Goal: Information Seeking & Learning: Learn about a topic

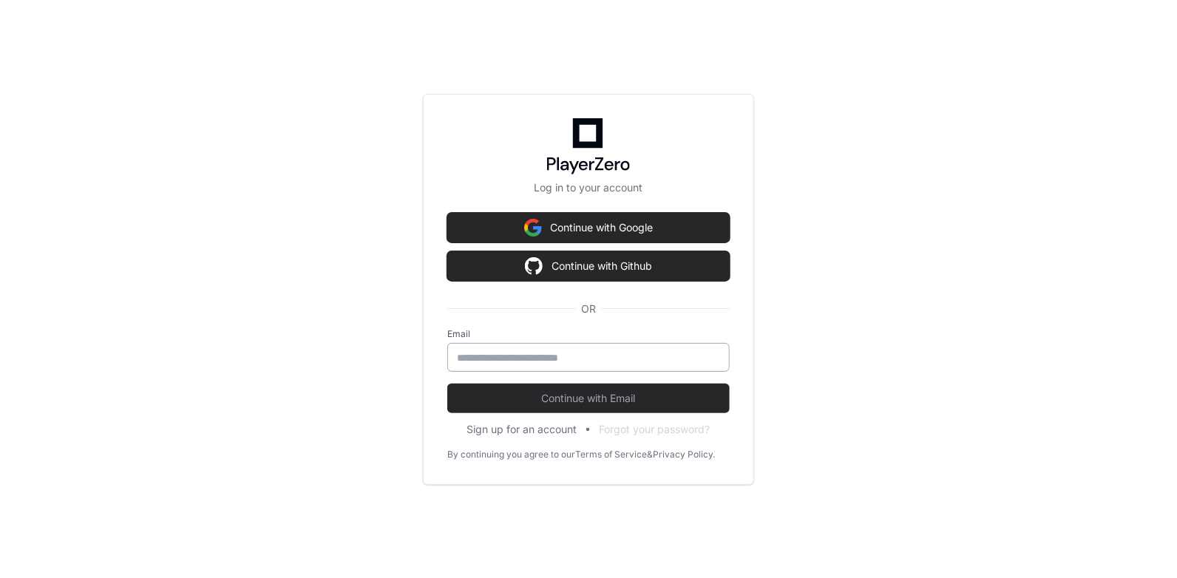
click at [577, 367] on div at bounding box center [588, 357] width 282 height 29
click at [563, 360] on input "email" at bounding box center [588, 357] width 263 height 15
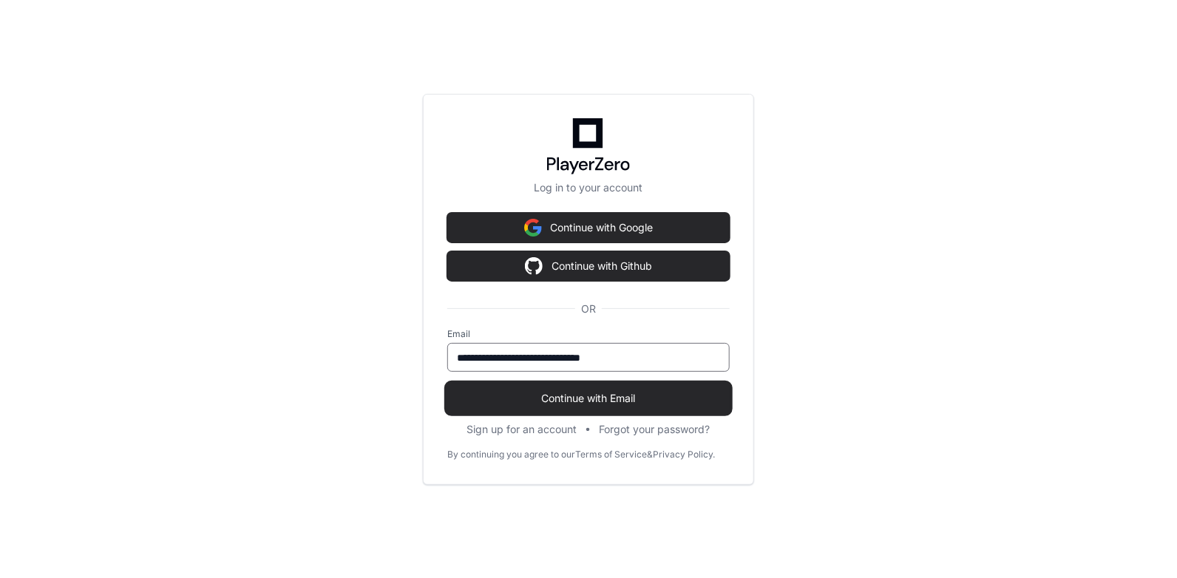
type input "**********"
click at [618, 399] on span "Continue with Email" at bounding box center [588, 398] width 282 height 15
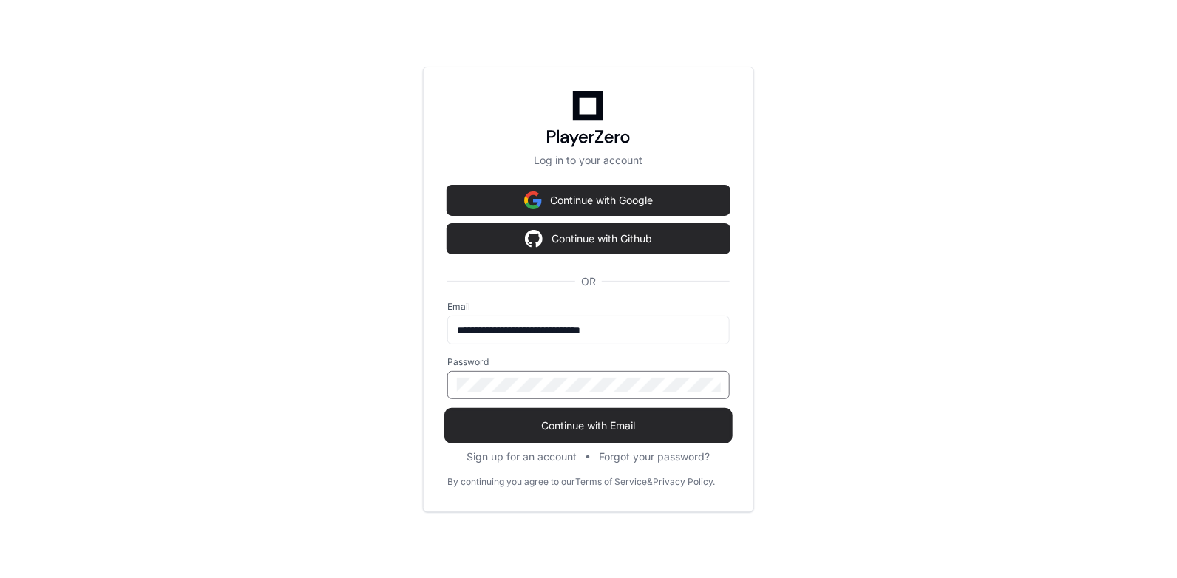
click at [447, 411] on button "Continue with Email" at bounding box center [588, 426] width 282 height 30
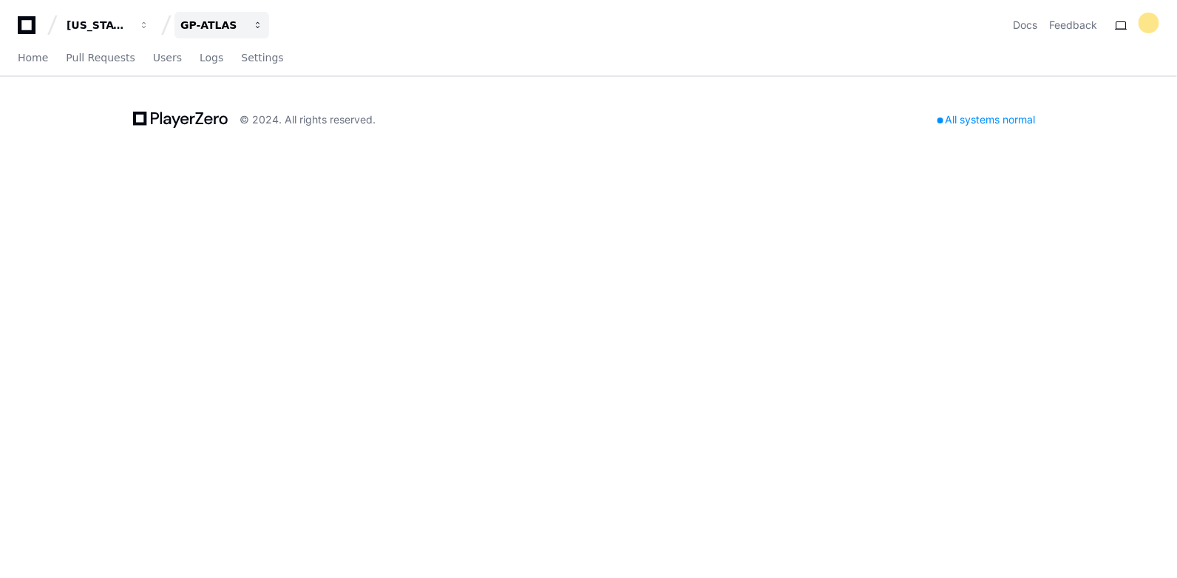
click at [130, 32] on div "GP-ATLAS" at bounding box center [99, 25] width 64 height 15
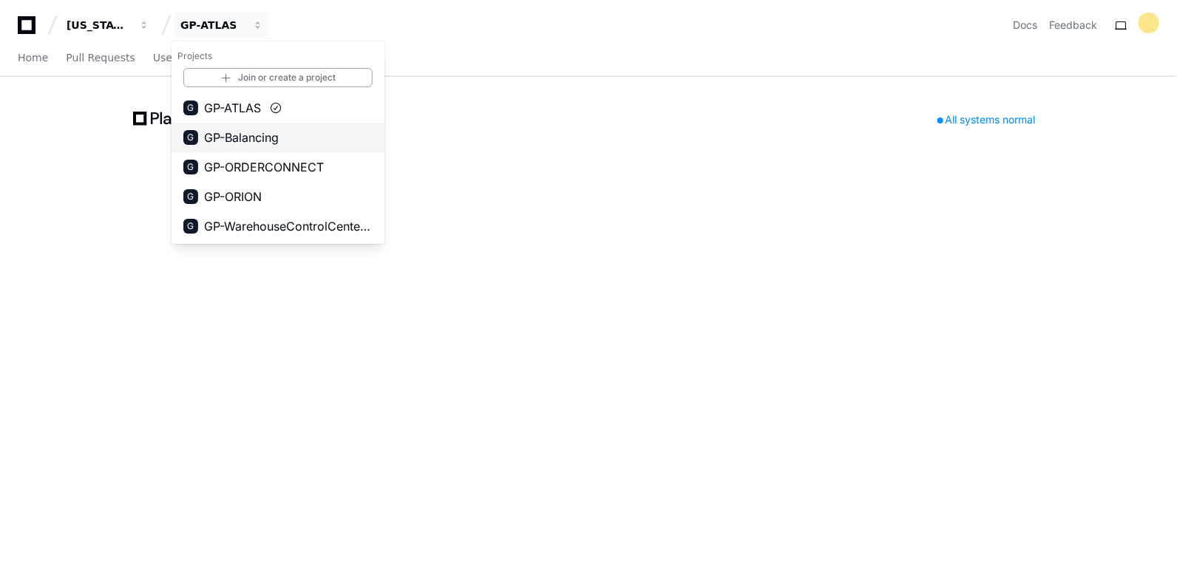
click at [254, 139] on span "GP-Balancing" at bounding box center [241, 138] width 75 height 18
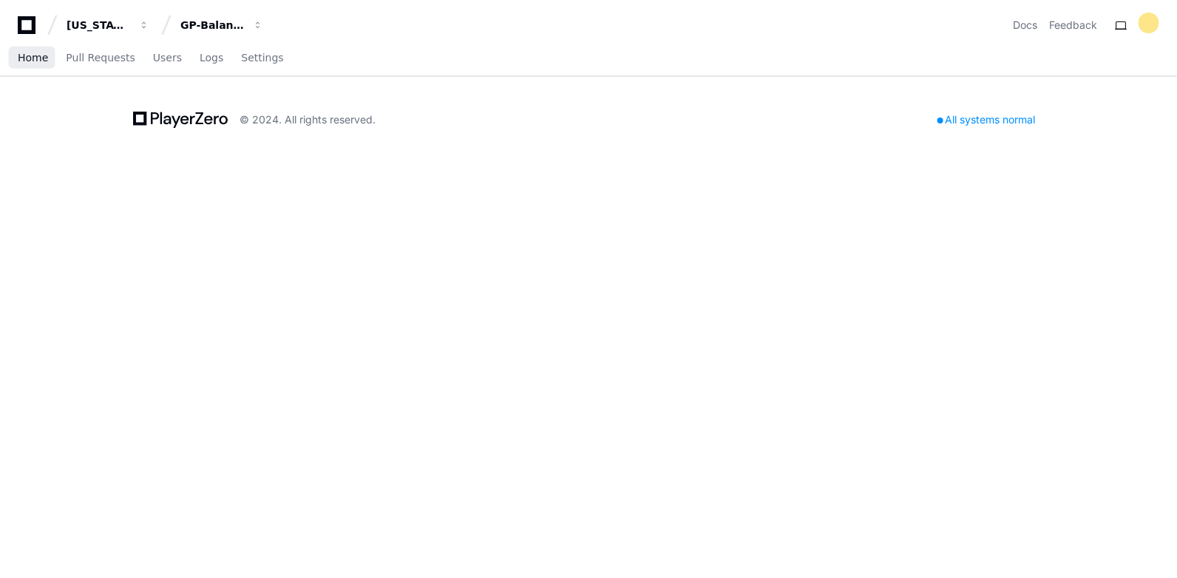
click at [35, 61] on span "Home" at bounding box center [33, 57] width 30 height 9
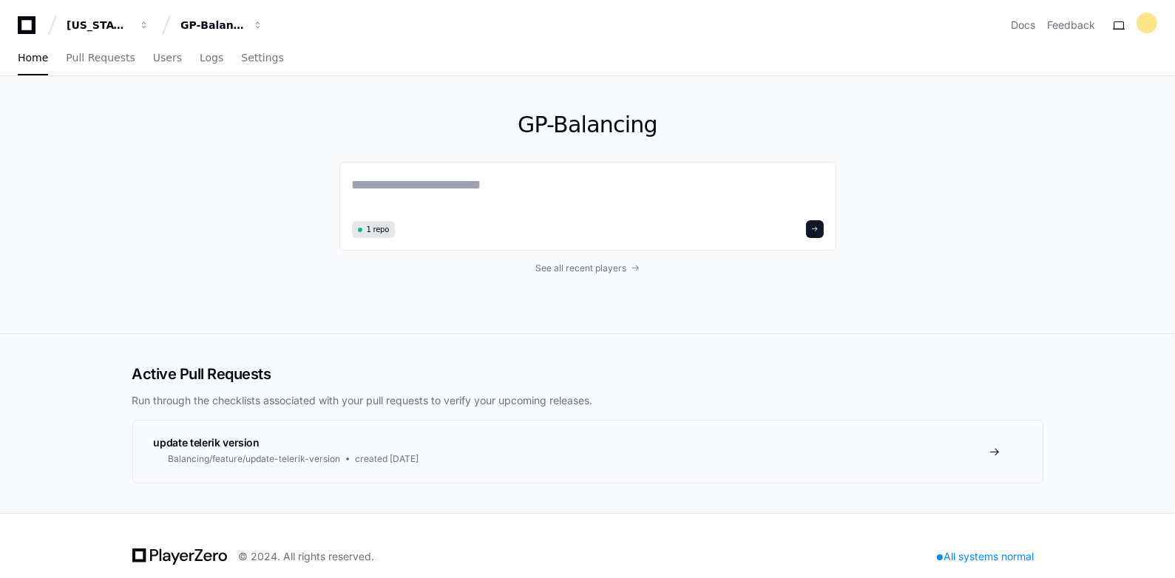
click at [573, 279] on div "GP-Balancing 1 repo See all recent players" at bounding box center [587, 204] width 497 height 257
click at [573, 276] on div "GP-Balancing 1 repo See all recent players" at bounding box center [587, 204] width 497 height 257
click at [574, 271] on span "See all recent players" at bounding box center [580, 268] width 91 height 12
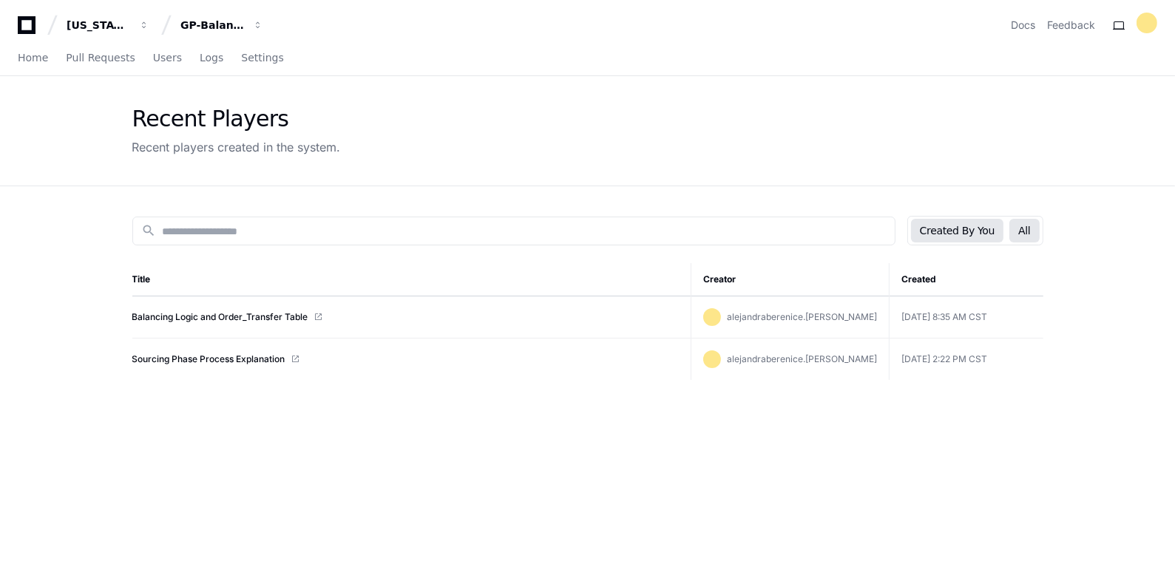
click at [1032, 230] on button "All" at bounding box center [1024, 231] width 30 height 24
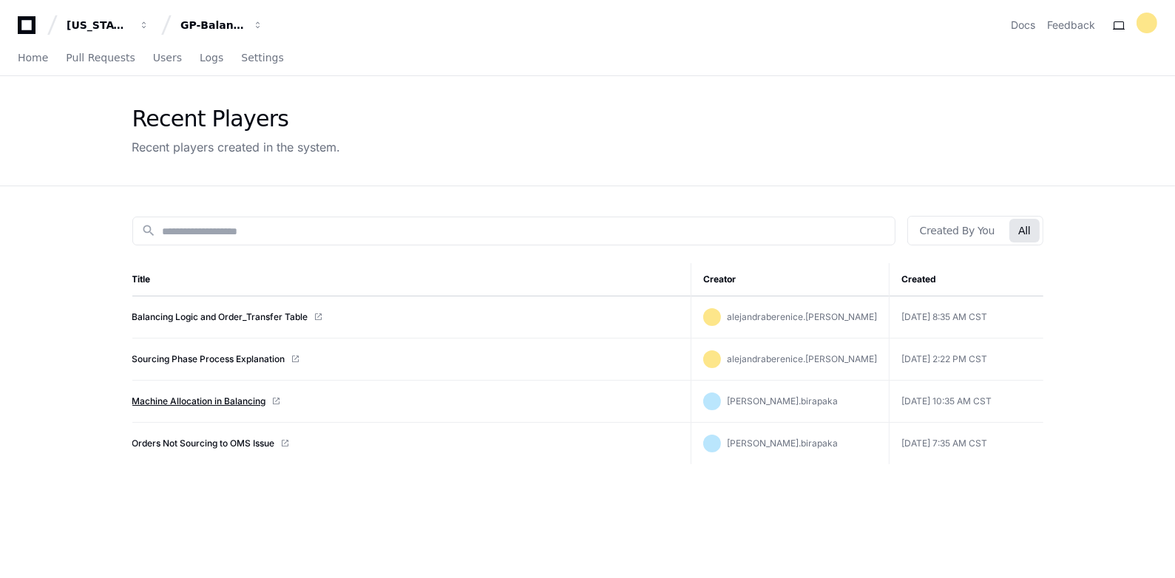
click at [204, 400] on link "Machine Allocation in Balancing" at bounding box center [199, 401] width 134 height 12
click at [192, 404] on link "Machine Allocation in Balancing" at bounding box center [199, 401] width 134 height 12
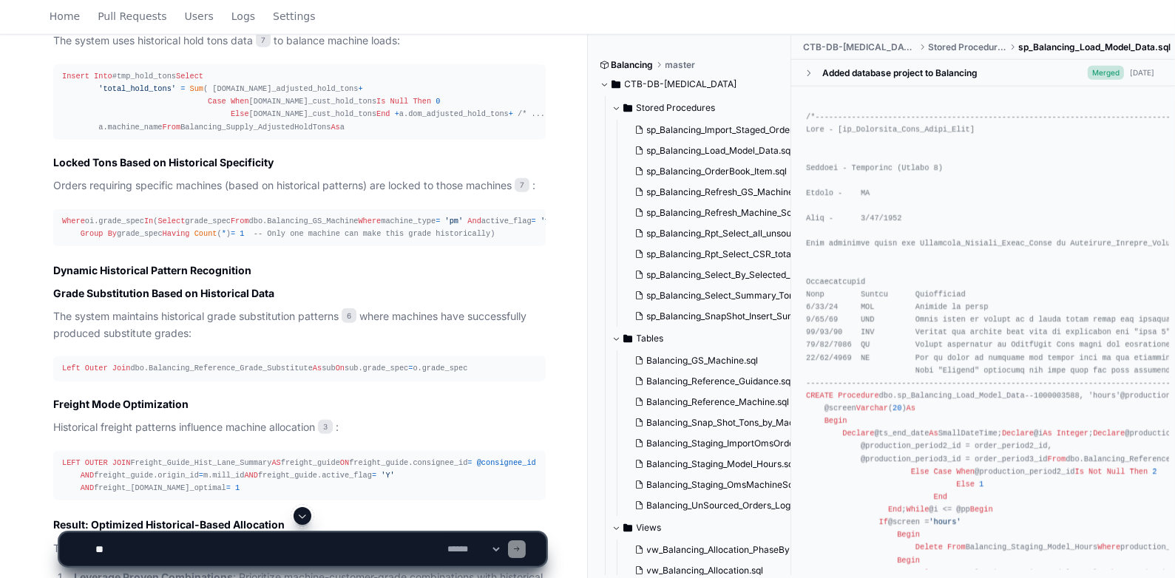
scroll to position [1895, 0]
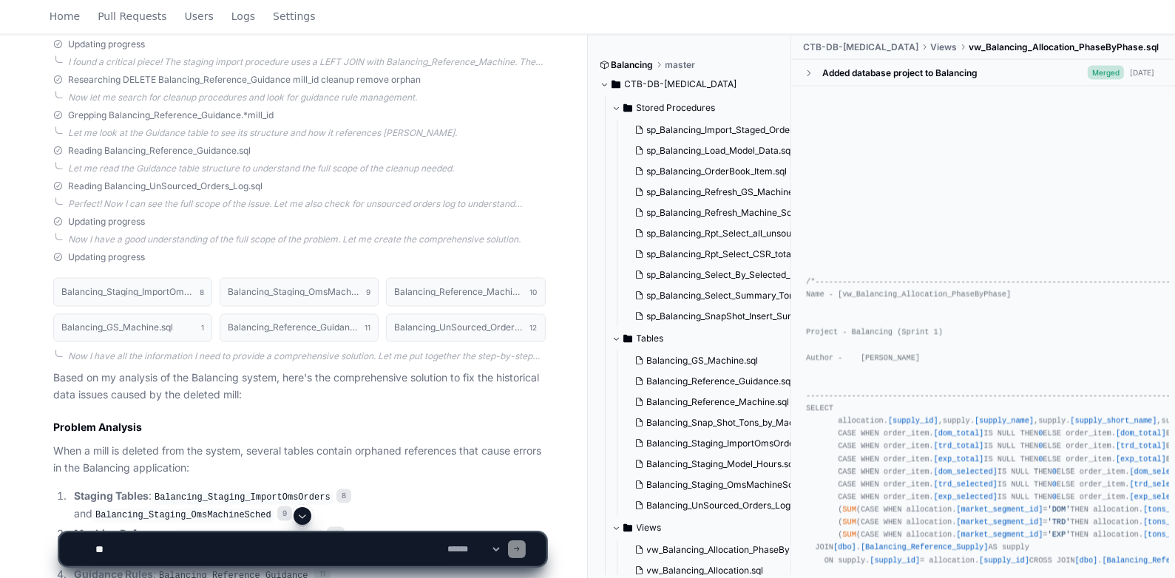
scroll to position [3626, 0]
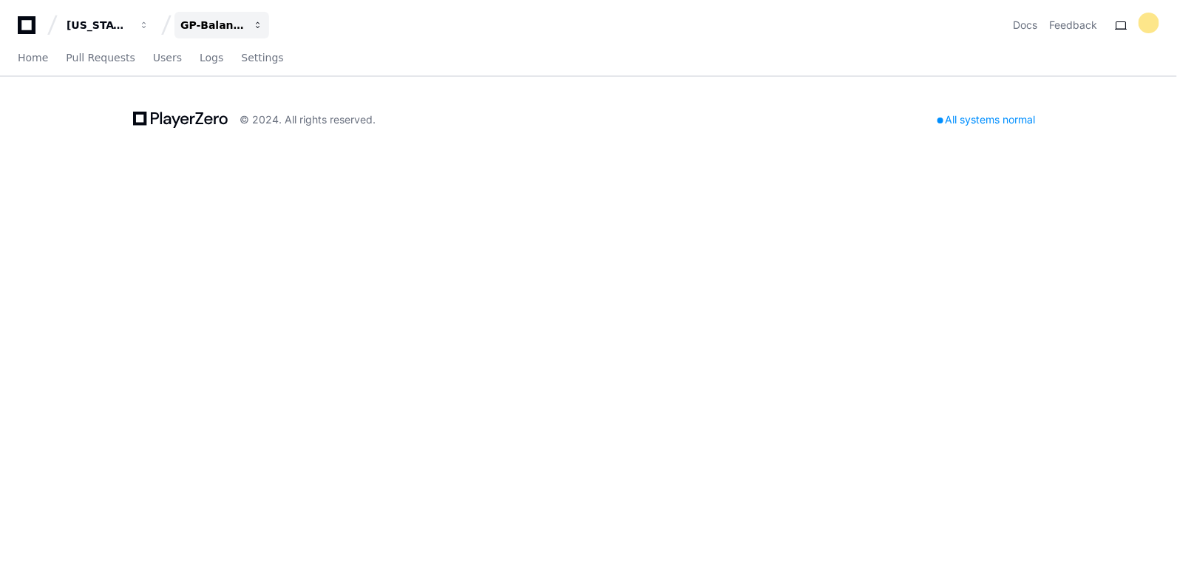
click at [233, 33] on button "GP-Balancing" at bounding box center [221, 25] width 95 height 27
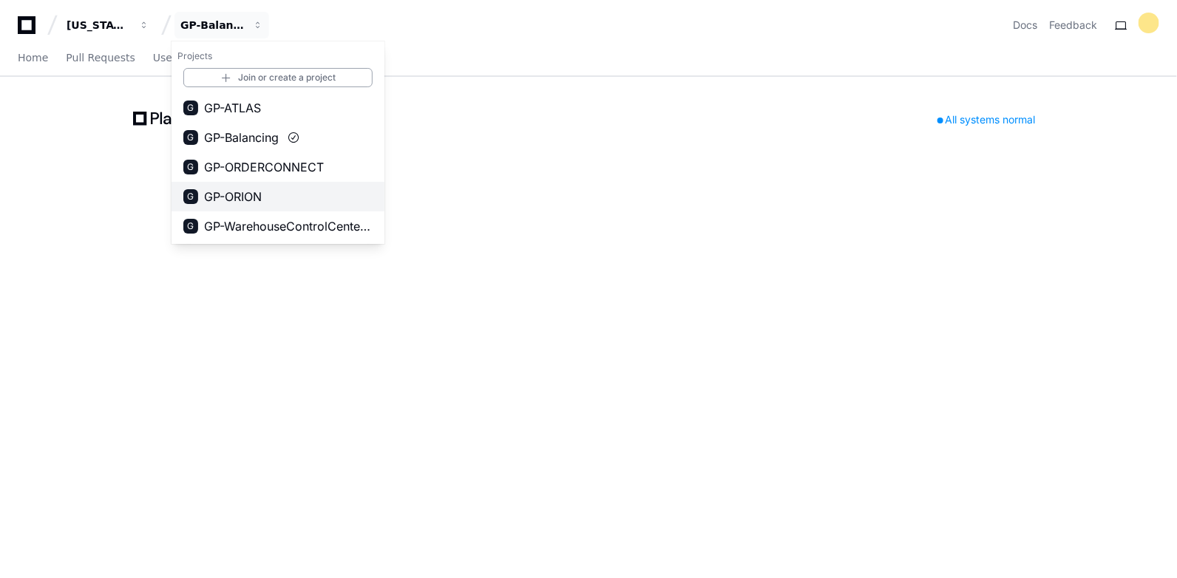
click at [235, 202] on span "GP-ORION" at bounding box center [233, 197] width 58 height 18
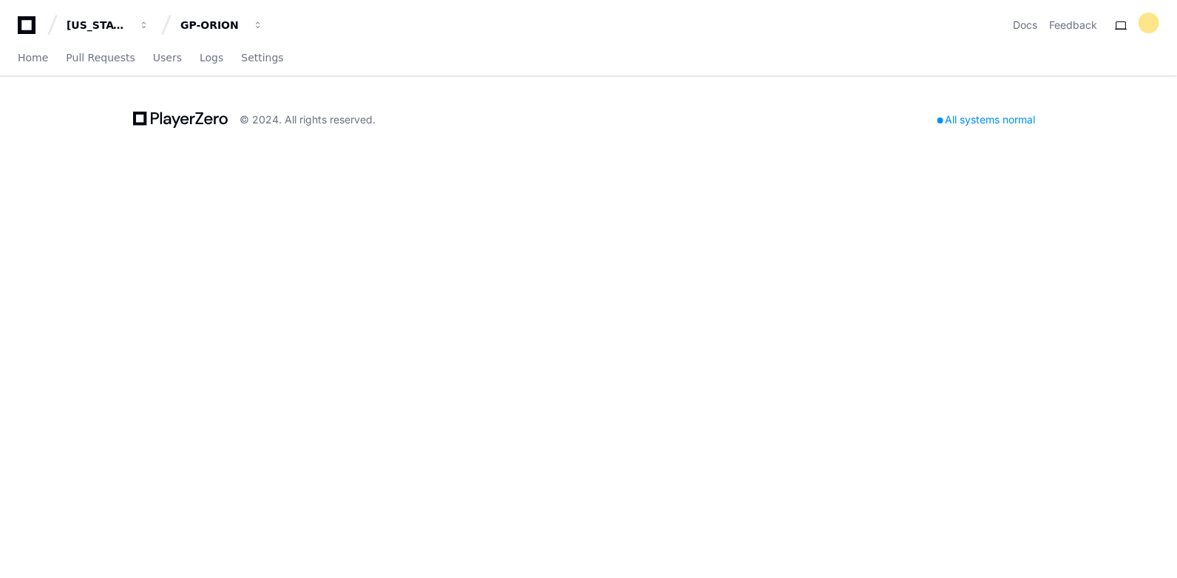
click at [235, 202] on div "Georgia Pacific GP-ORION Docs Feedback Home Pull Requests Users Logs Settings ©…" at bounding box center [588, 289] width 1177 height 578
